Goal: Navigation & Orientation: Understand site structure

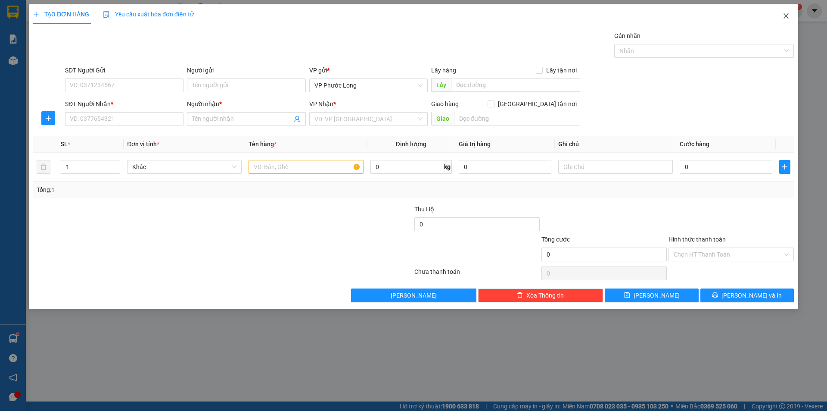
click at [786, 15] on icon "close" at bounding box center [786, 15] width 7 height 7
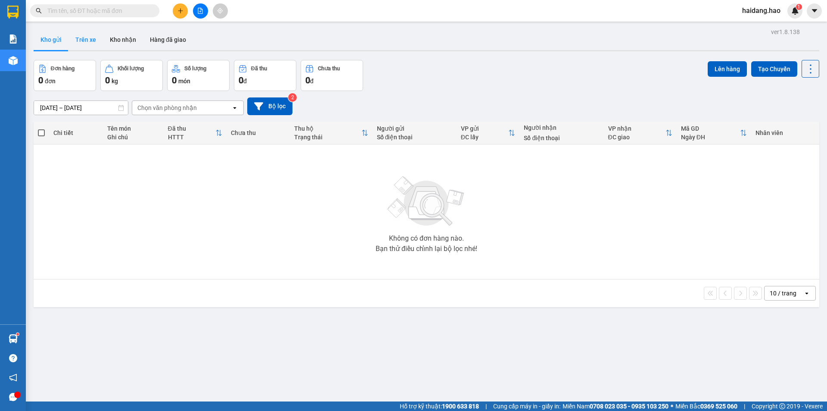
click at [84, 37] on button "Trên xe" at bounding box center [86, 39] width 34 height 21
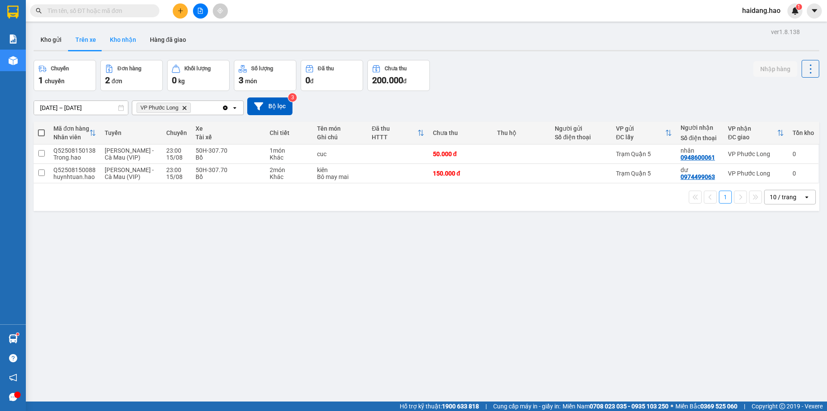
click at [120, 35] on button "Kho nhận" at bounding box center [123, 39] width 40 height 21
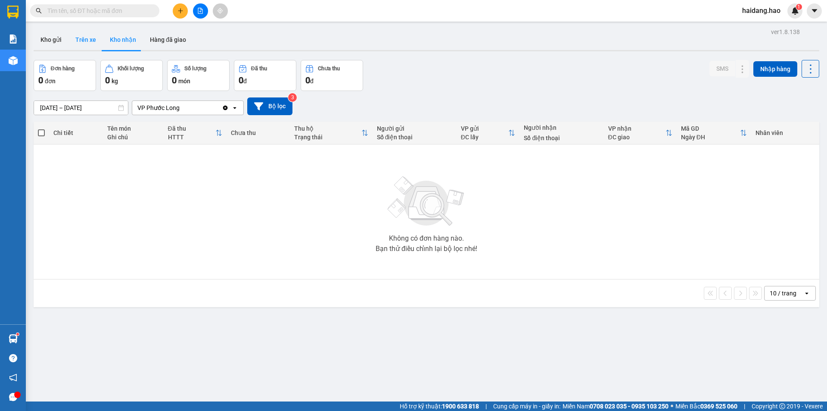
click at [97, 41] on button "Trên xe" at bounding box center [86, 39] width 34 height 21
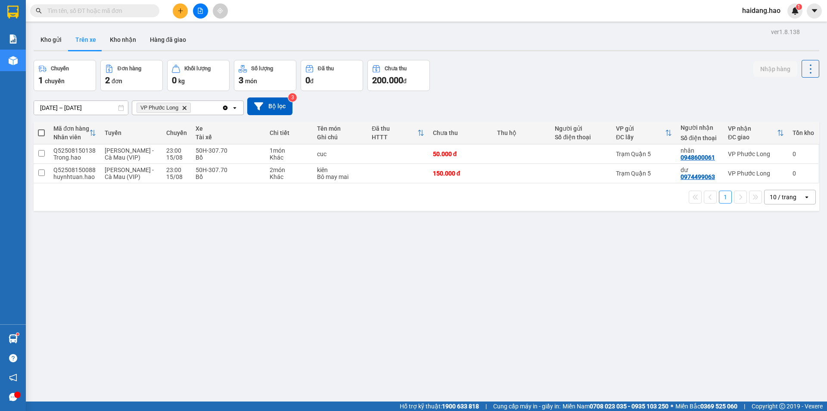
click at [789, 123] on th "Tồn kho" at bounding box center [804, 133] width 30 height 23
click at [793, 131] on div "Tồn kho" at bounding box center [804, 132] width 22 height 7
